Goal: Navigation & Orientation: Understand site structure

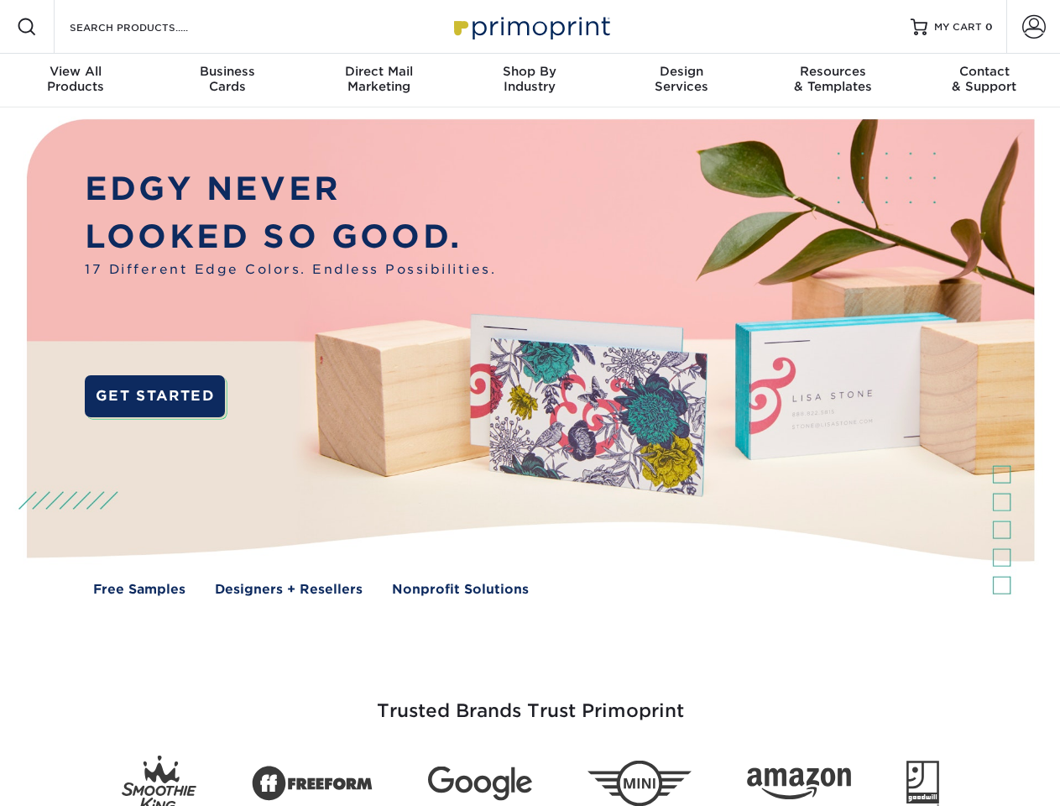
click at [530, 403] on img at bounding box center [529, 369] width 1049 height 525
click at [27, 27] on span at bounding box center [27, 27] width 20 height 20
click at [1034, 27] on span at bounding box center [1035, 27] width 24 height 24
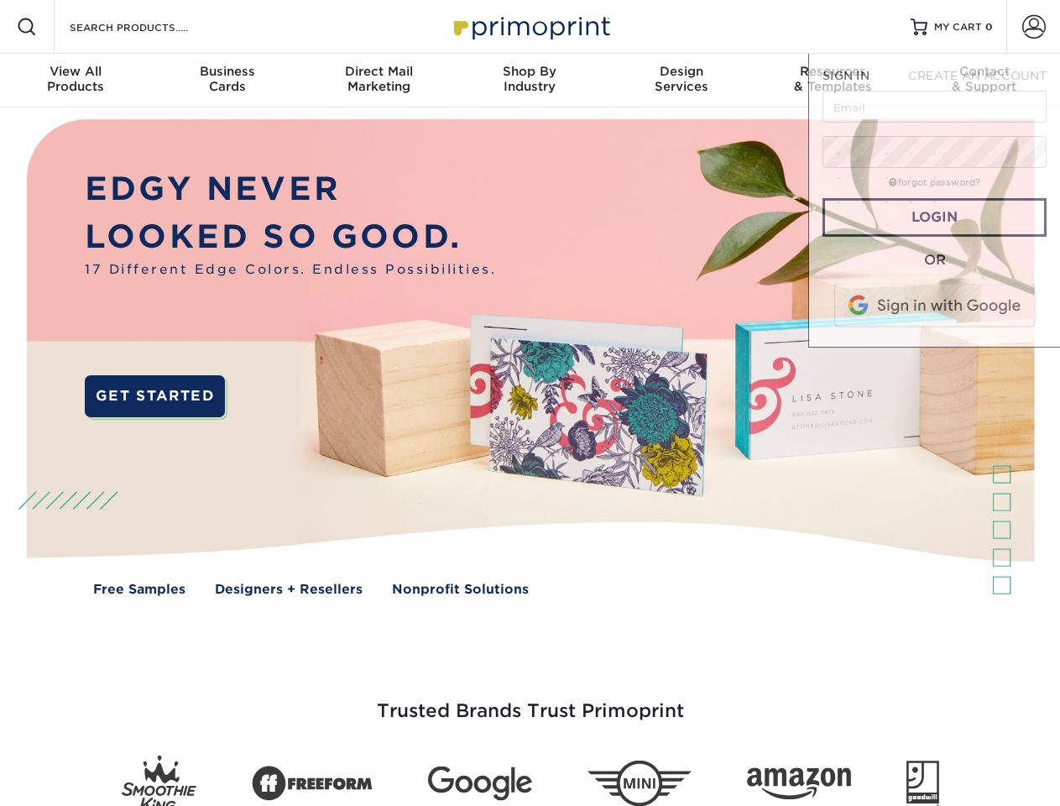
click at [76, 81] on div "View All Products" at bounding box center [75, 79] width 151 height 30
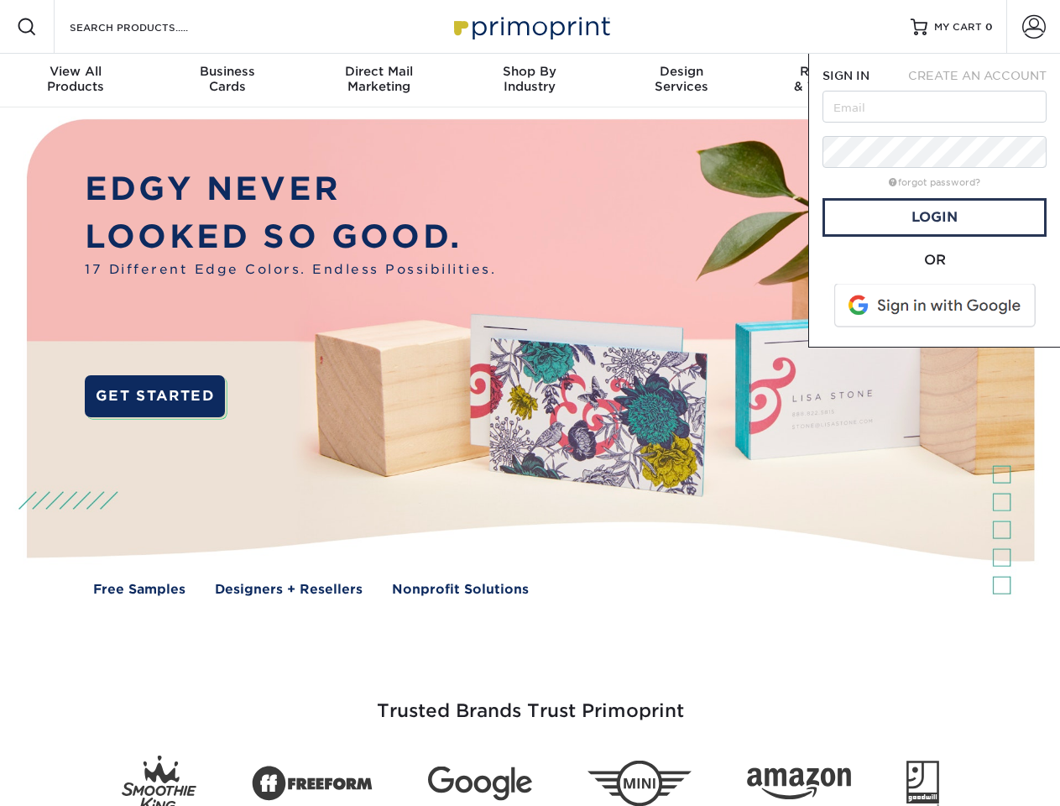
click at [227, 81] on div "Business Cards" at bounding box center [226, 79] width 151 height 30
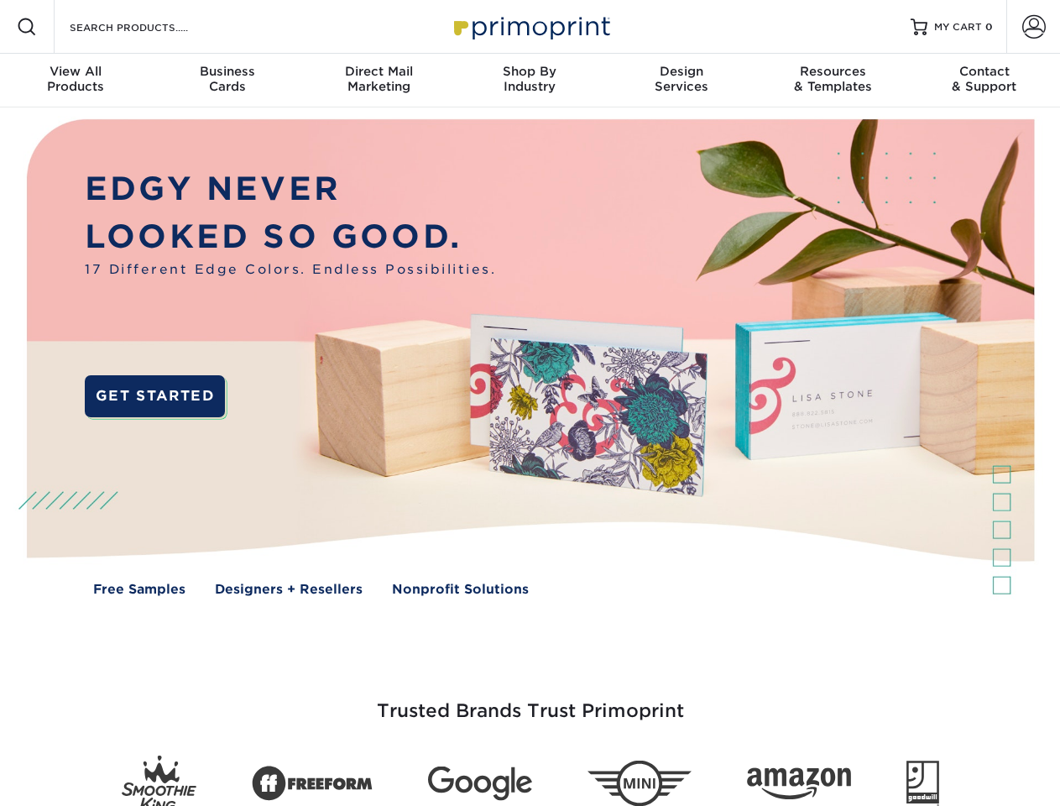
click at [379, 81] on div "Direct Mail Marketing" at bounding box center [378, 79] width 151 height 30
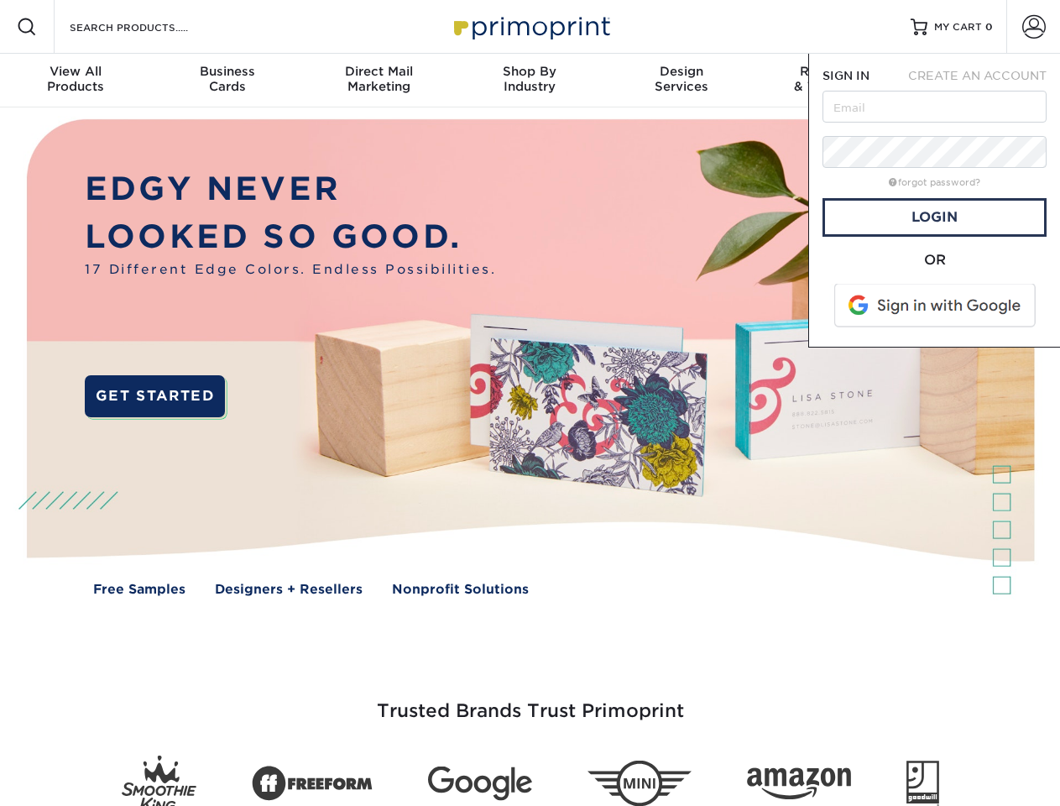
click at [530, 81] on div "Shop By Industry" at bounding box center [529, 79] width 151 height 30
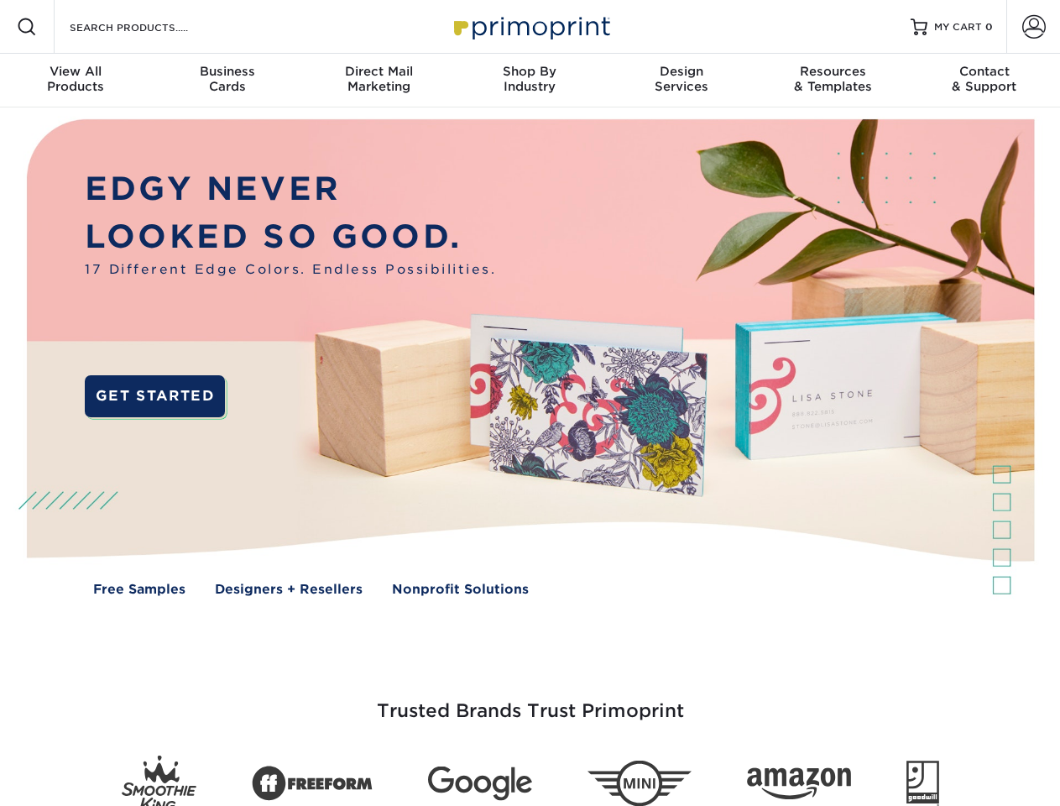
click at [682, 81] on div "Design Services" at bounding box center [681, 79] width 151 height 30
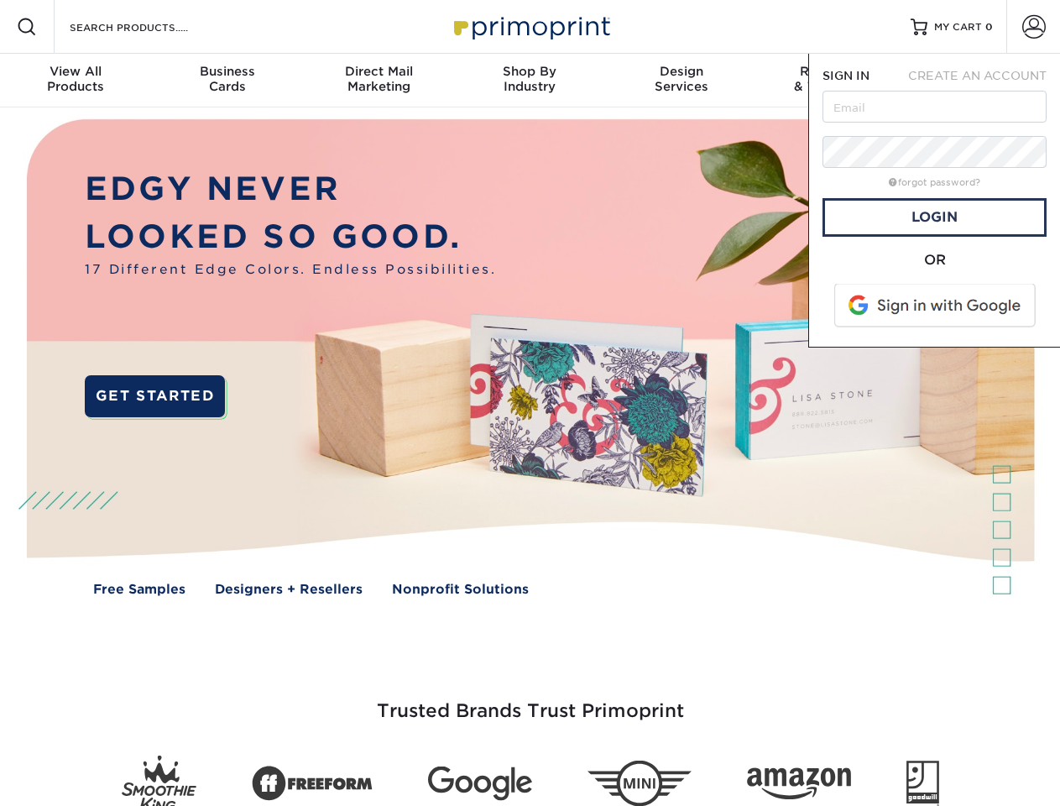
click at [833, 81] on span "SIGN IN" at bounding box center [846, 75] width 47 height 13
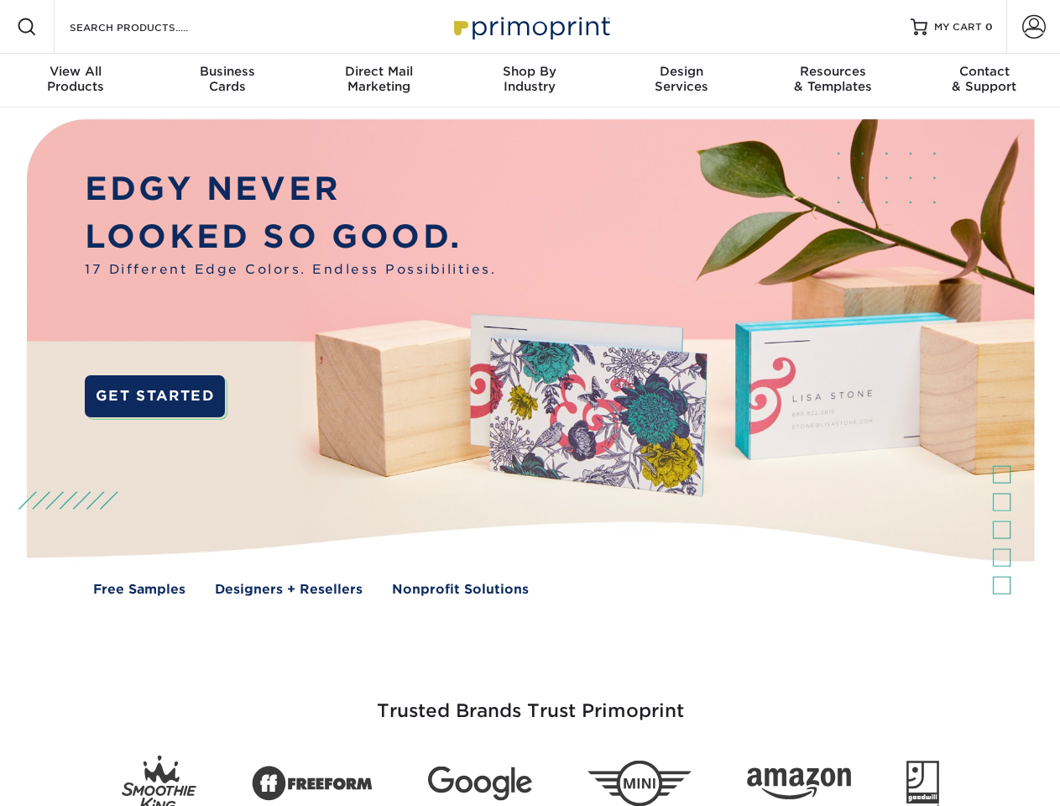
click at [985, 81] on div "Contact & Support" at bounding box center [984, 79] width 151 height 30
